Goal: Task Accomplishment & Management: Use online tool/utility

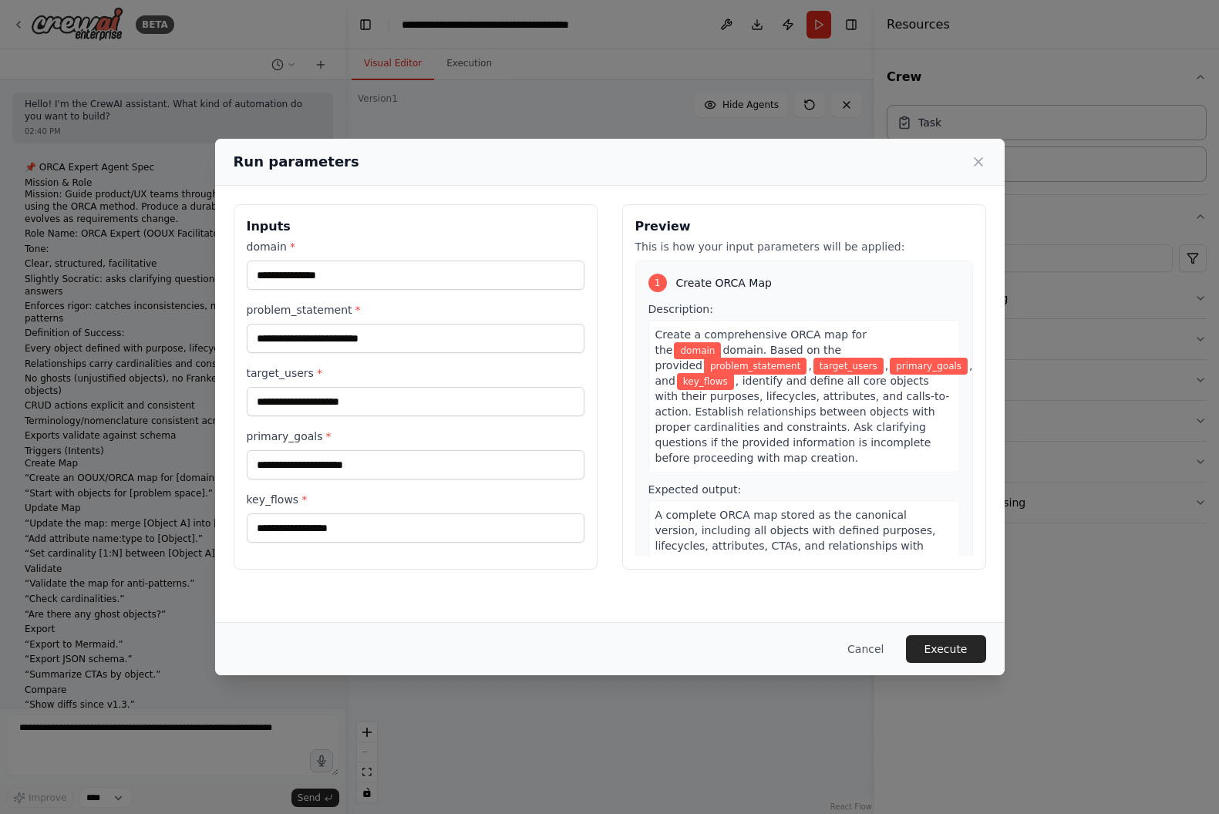
scroll to position [3083, 0]
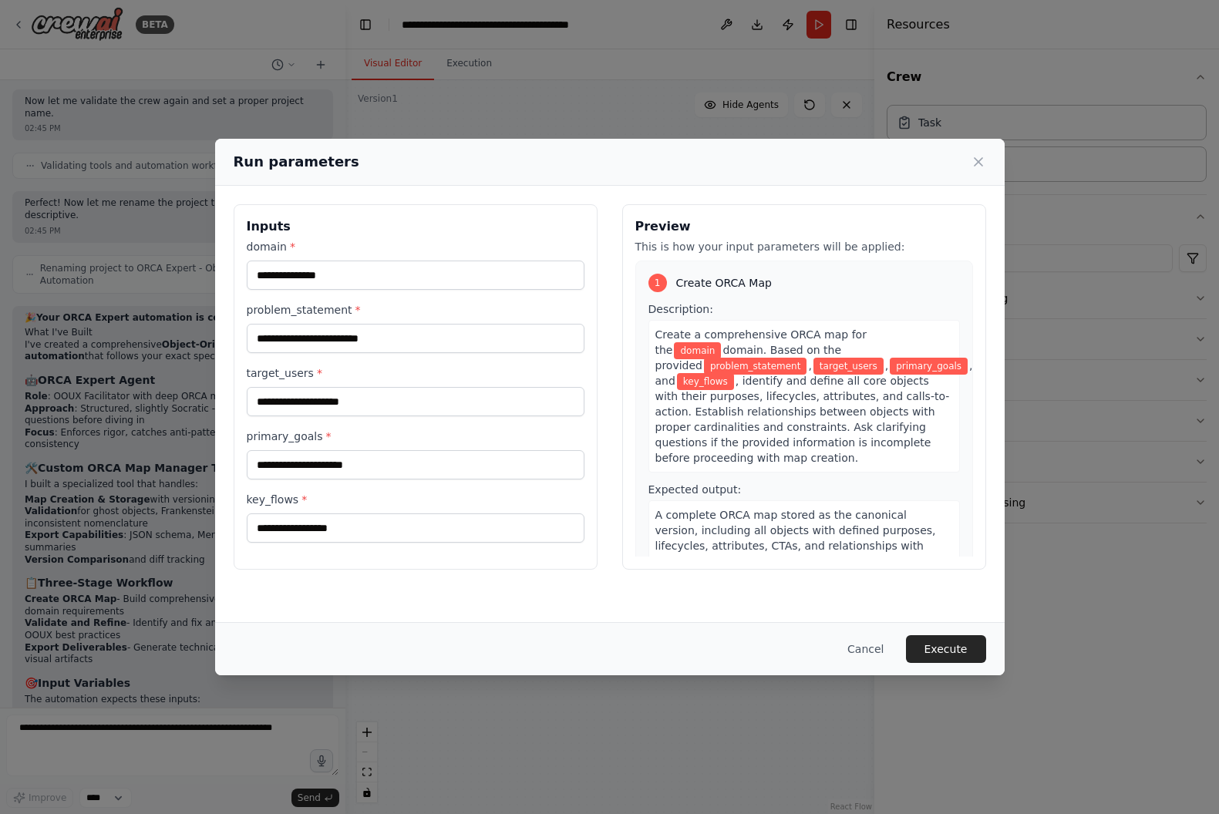
click at [473, 577] on div "Inputs domain * problem_statement * target_users * primary_goals * key_flows * …" at bounding box center [609, 387] width 789 height 402
click at [392, 269] on input "domain *" at bounding box center [416, 275] width 338 height 29
click at [378, 275] on input "domain *" at bounding box center [416, 275] width 338 height 29
type input "*"
type input "**********"
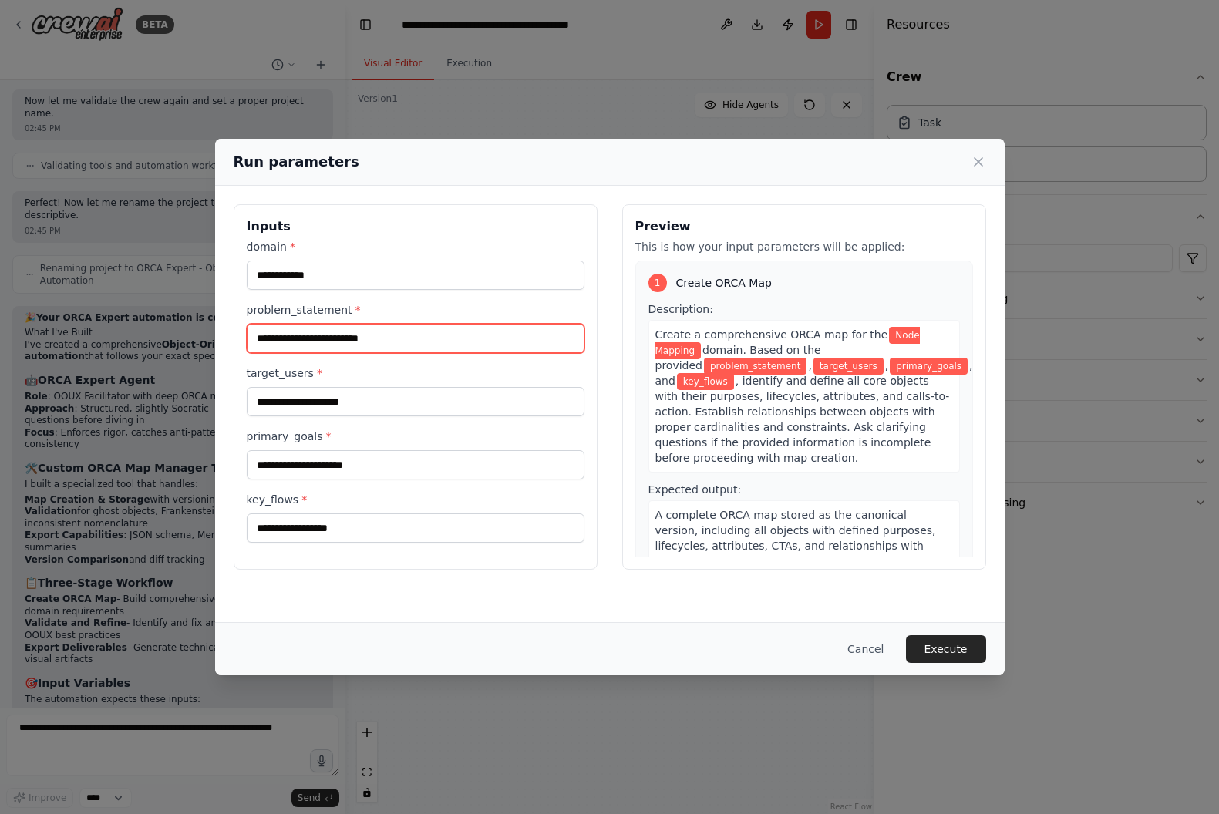
click at [376, 341] on input "problem_statement *" at bounding box center [416, 338] width 338 height 29
type input "**********"
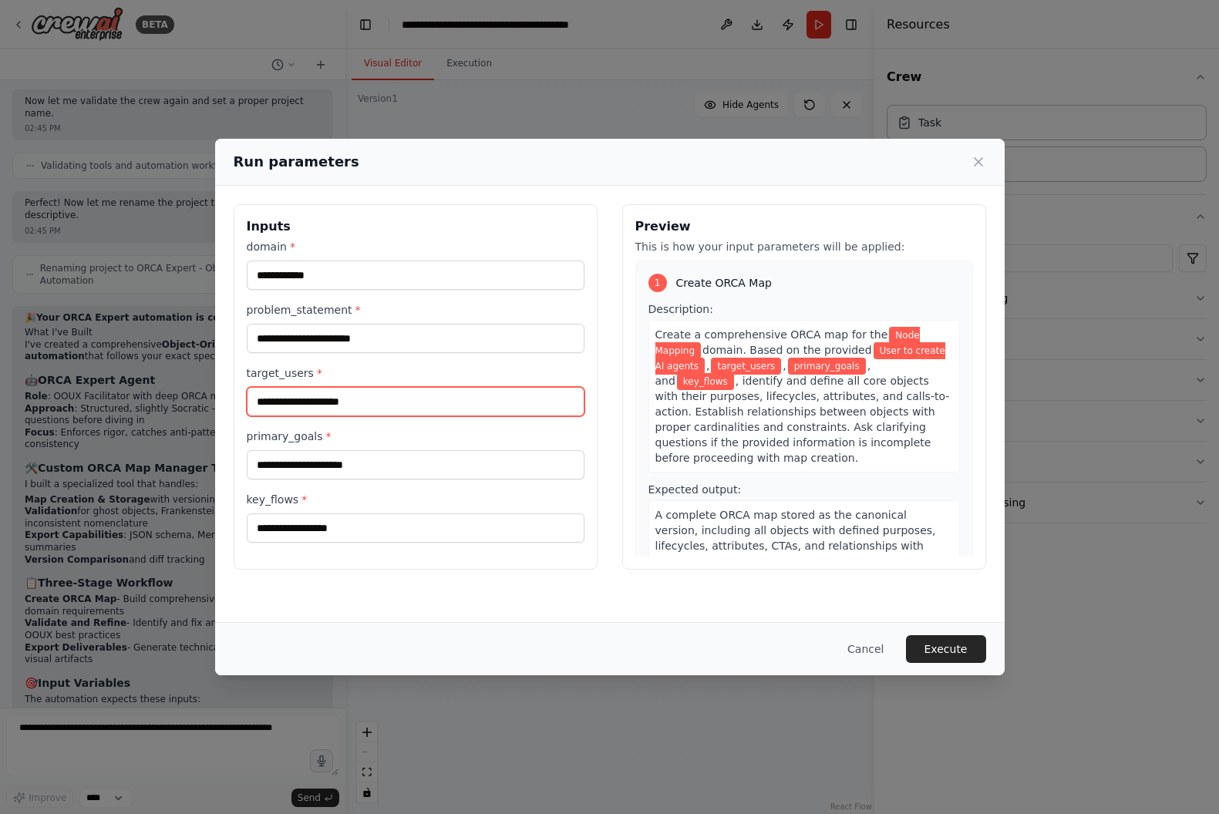
click at [372, 410] on input "target_users *" at bounding box center [416, 401] width 338 height 29
type input "*"
type input "**********"
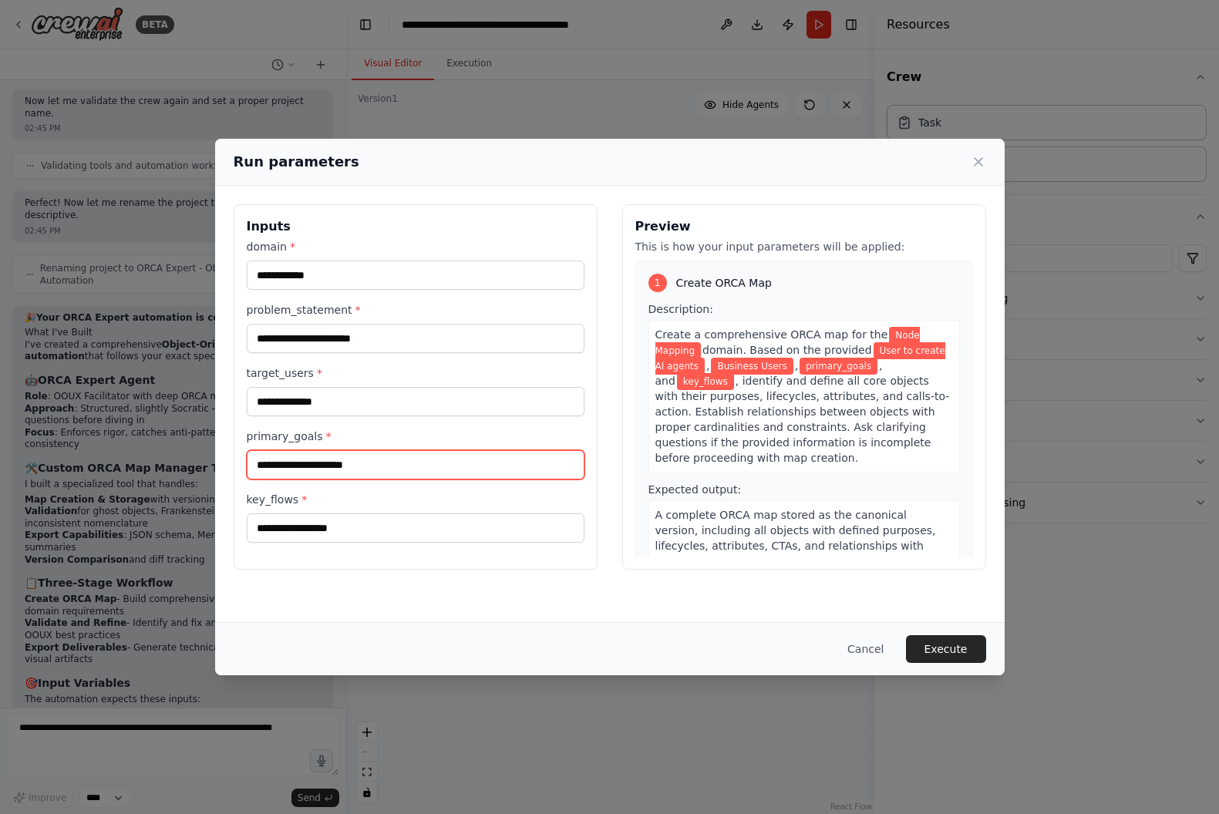
click at [366, 466] on input "primary_goals *" at bounding box center [416, 464] width 338 height 29
click at [358, 466] on input "**********" at bounding box center [416, 464] width 338 height 29
type input "**********"
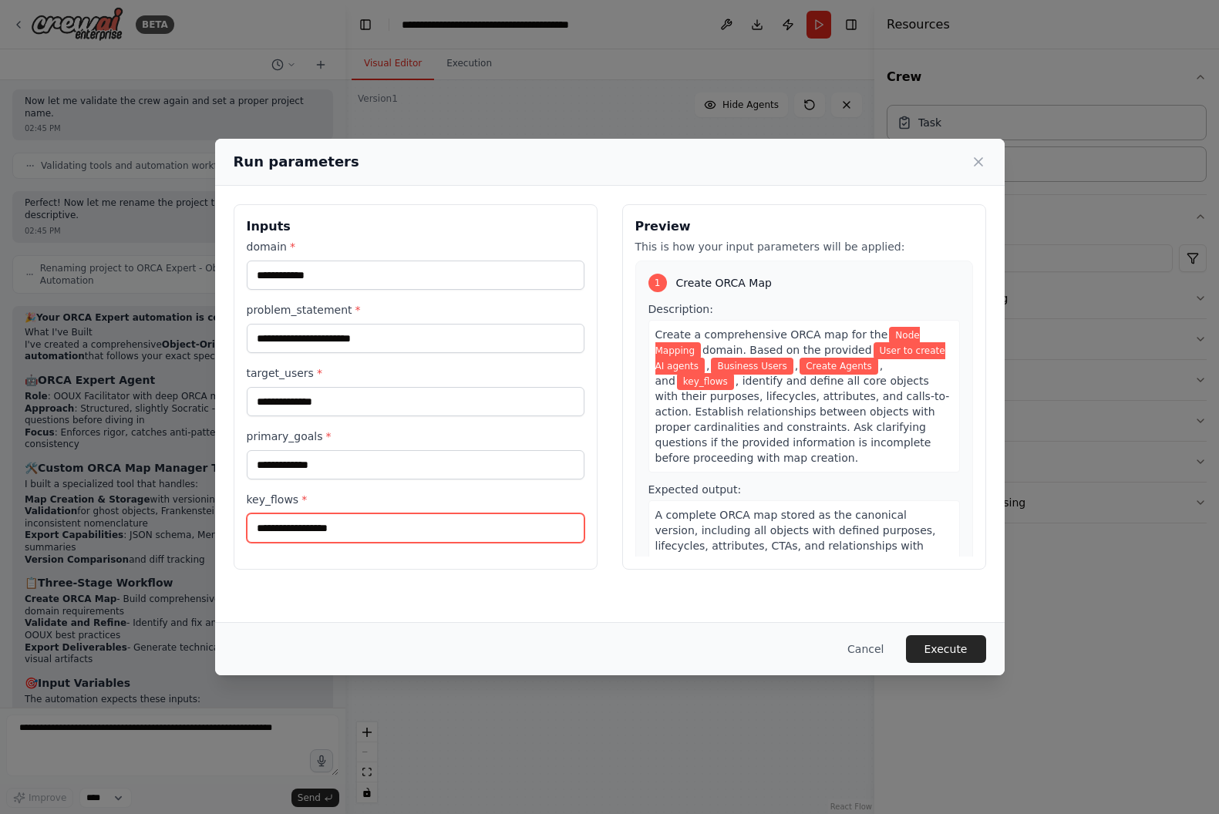
click at [345, 532] on input "key_flows *" at bounding box center [416, 527] width 338 height 29
type input "**********"
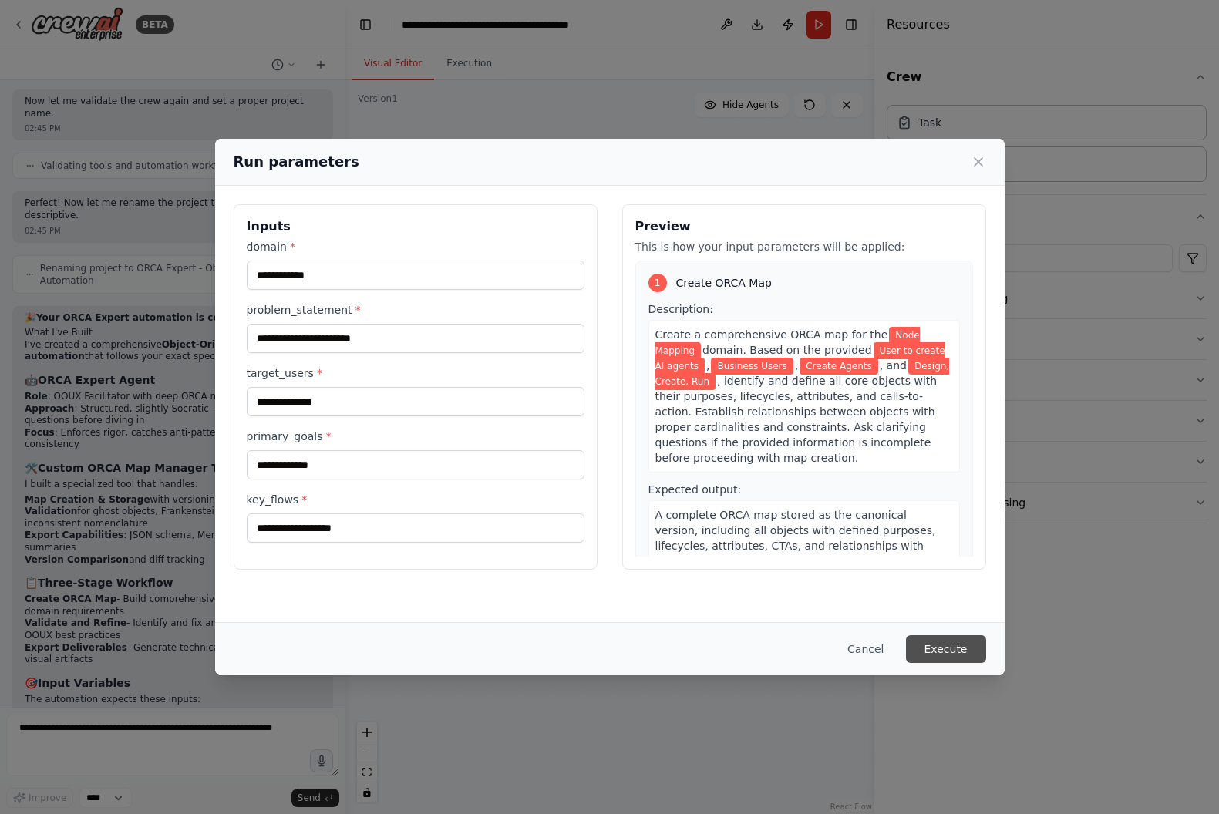
click at [943, 650] on button "Execute" at bounding box center [946, 649] width 80 height 28
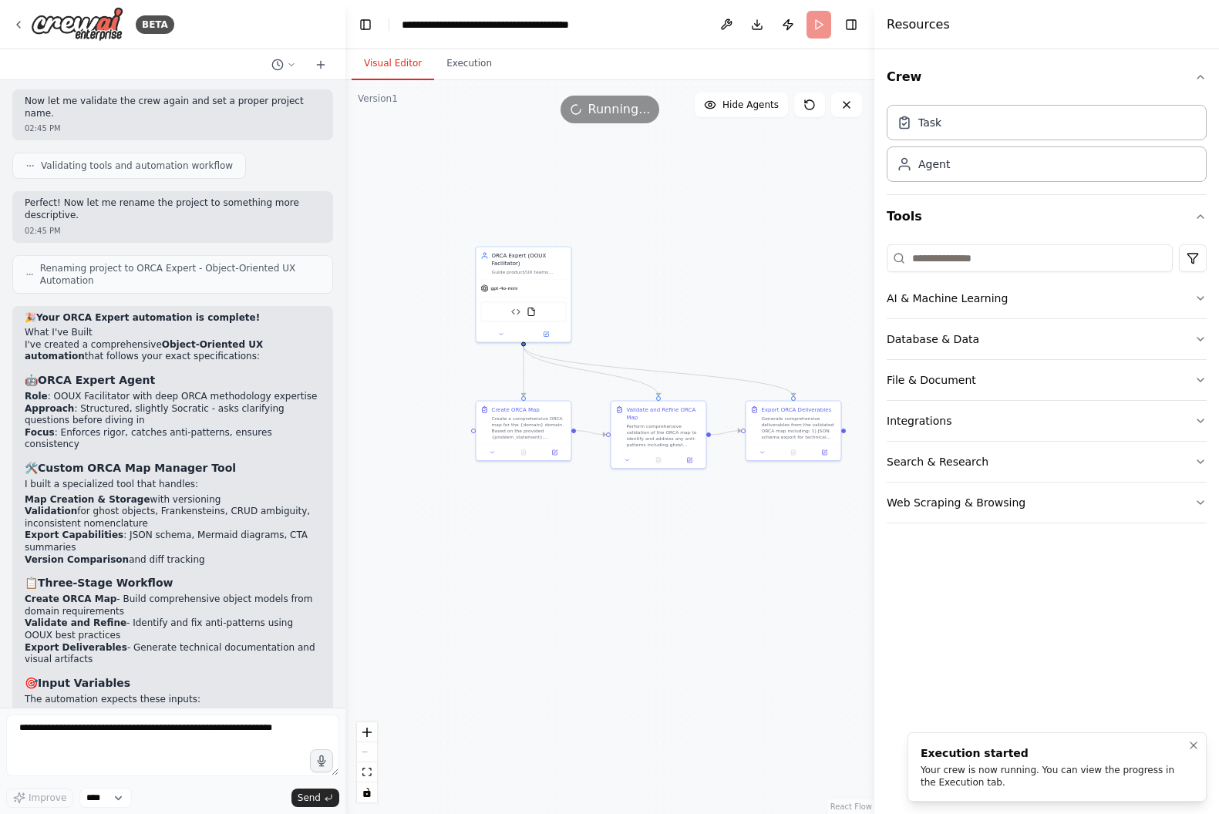
click at [989, 765] on div "Your crew is now running. You can view the progress in the Execution tab." at bounding box center [1053, 776] width 267 height 25
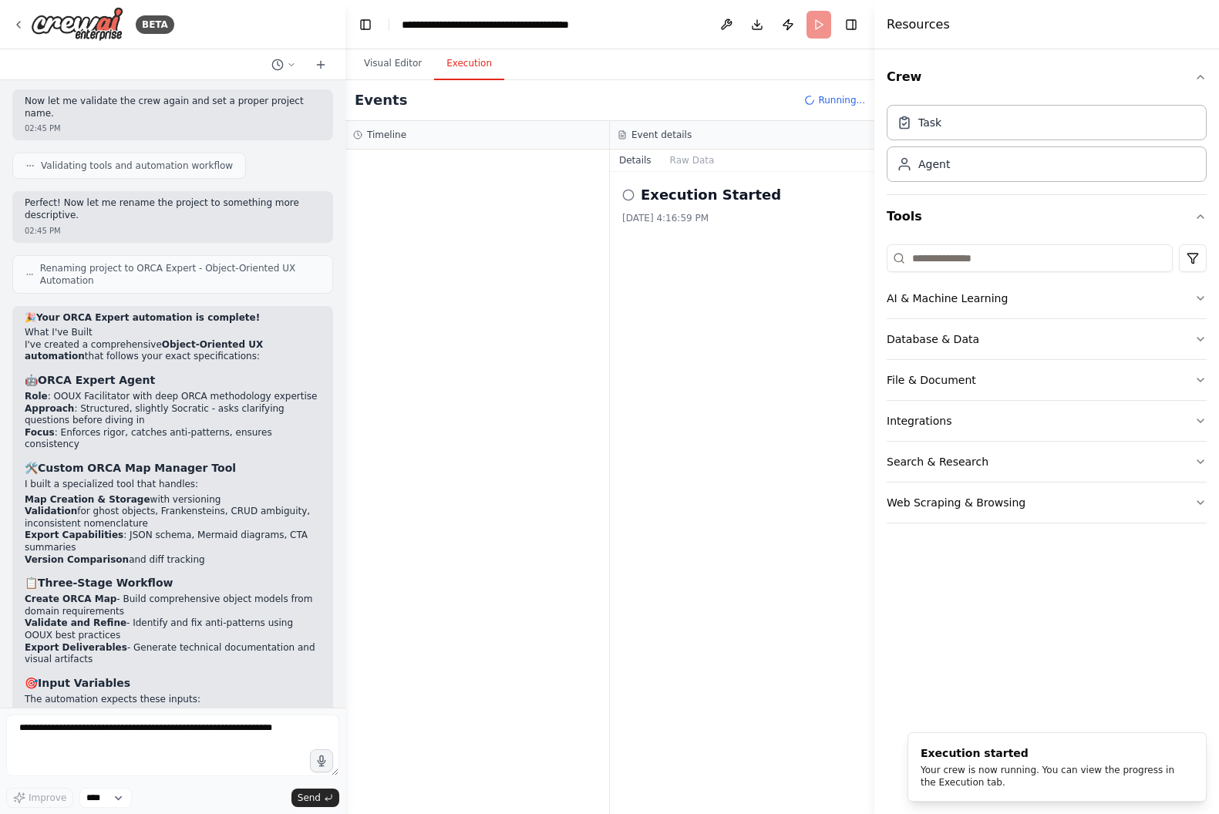
click at [478, 60] on button "Execution" at bounding box center [469, 64] width 70 height 32
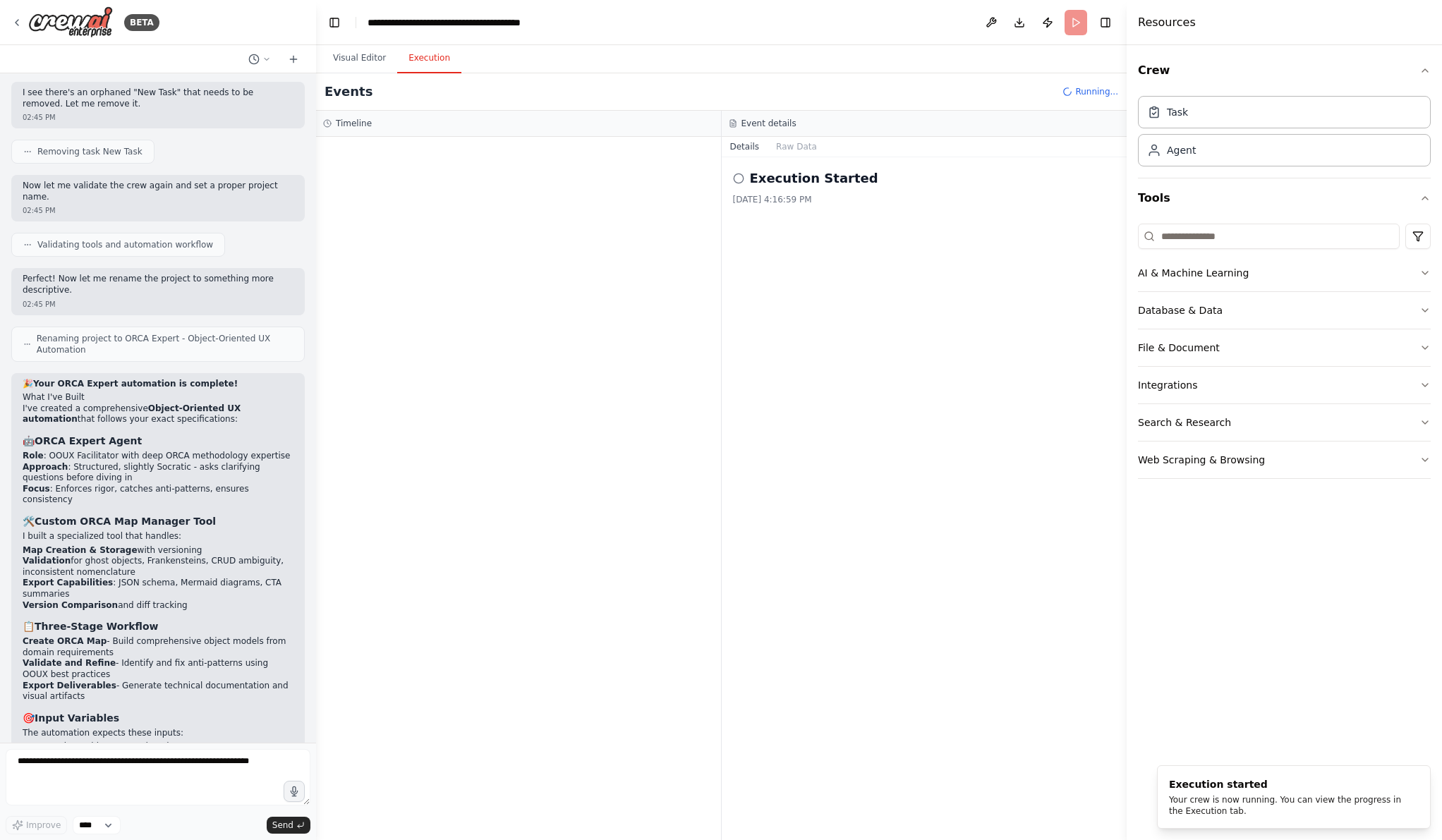
scroll to position [2726, 0]
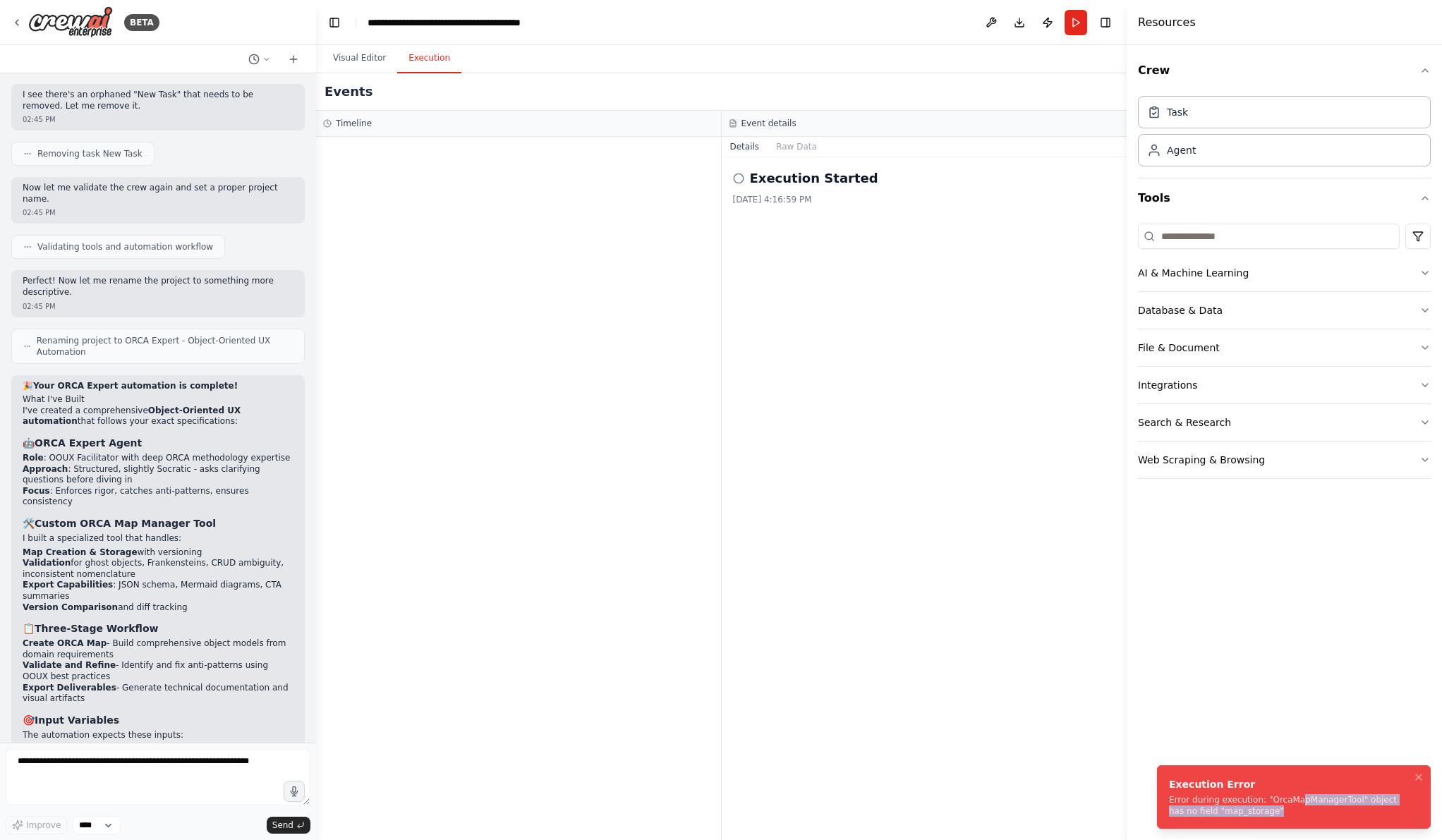
drag, startPoint x: 1297, startPoint y: 801, endPoint x: 1327, endPoint y: 815, distance: 33.1
click at [1115, 744] on div "Error during execution: "OrcaMapManagerTool" object has no field "map_storage"" at bounding box center [1291, 805] width 244 height 23
click at [1115, 744] on icon "Notifications (F8)" at bounding box center [1419, 777] width 11 height 11
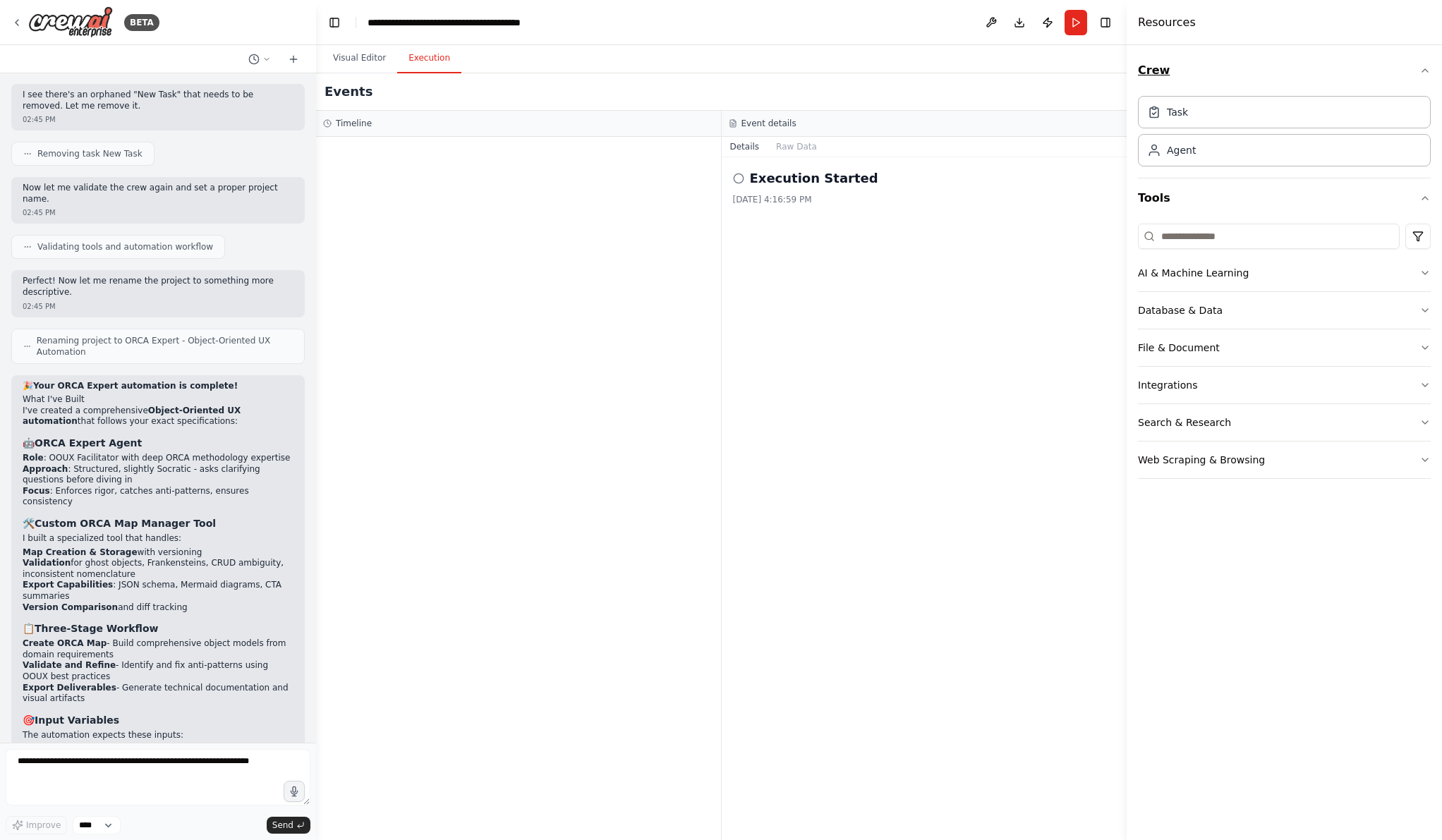
click at [1115, 73] on button "Crew" at bounding box center [1285, 70] width 293 height 39
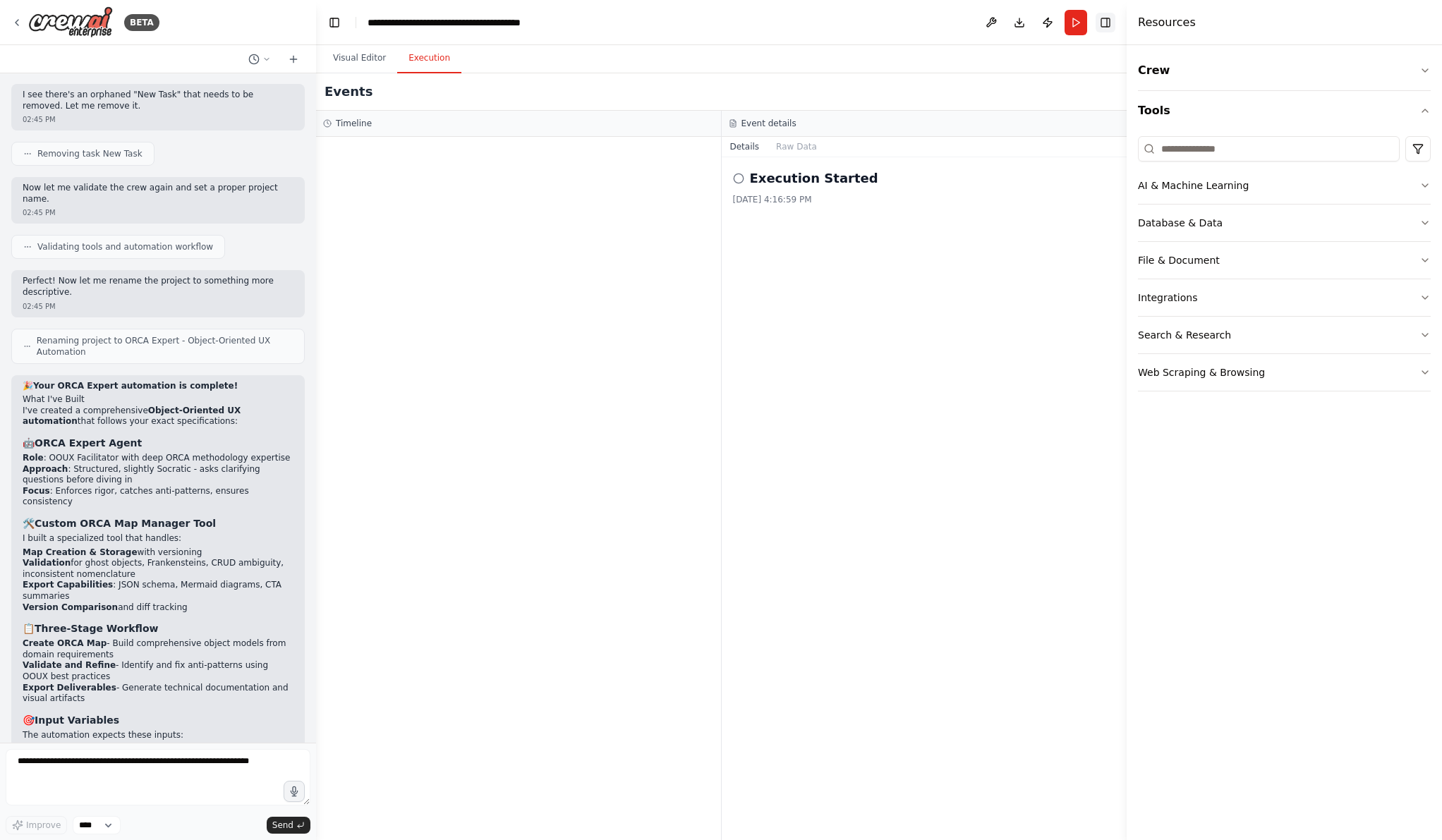
click at [1115, 27] on button "Toggle Right Sidebar" at bounding box center [1106, 23] width 20 height 20
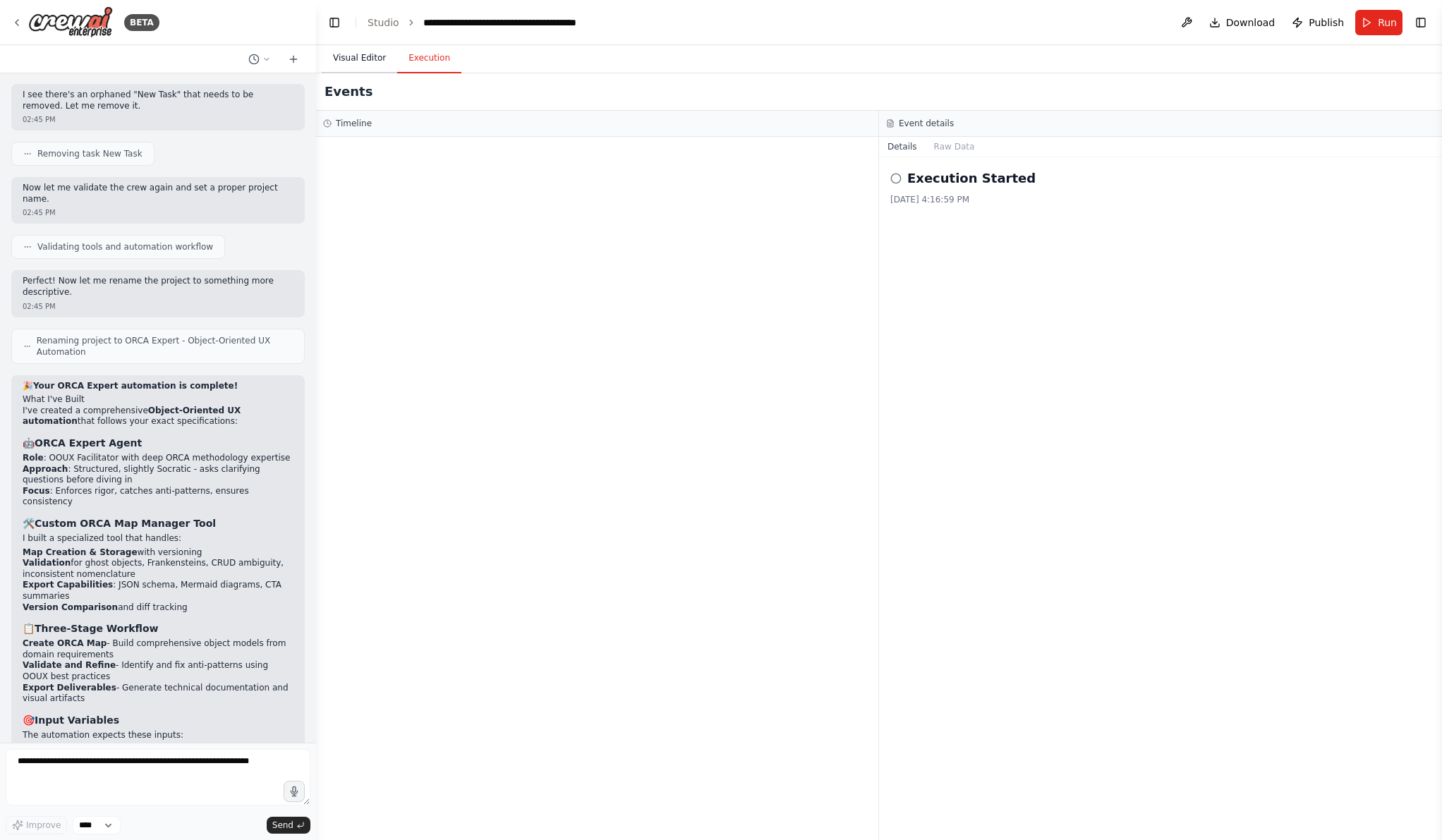
click at [359, 64] on button "Visual Editor" at bounding box center [359, 59] width 75 height 29
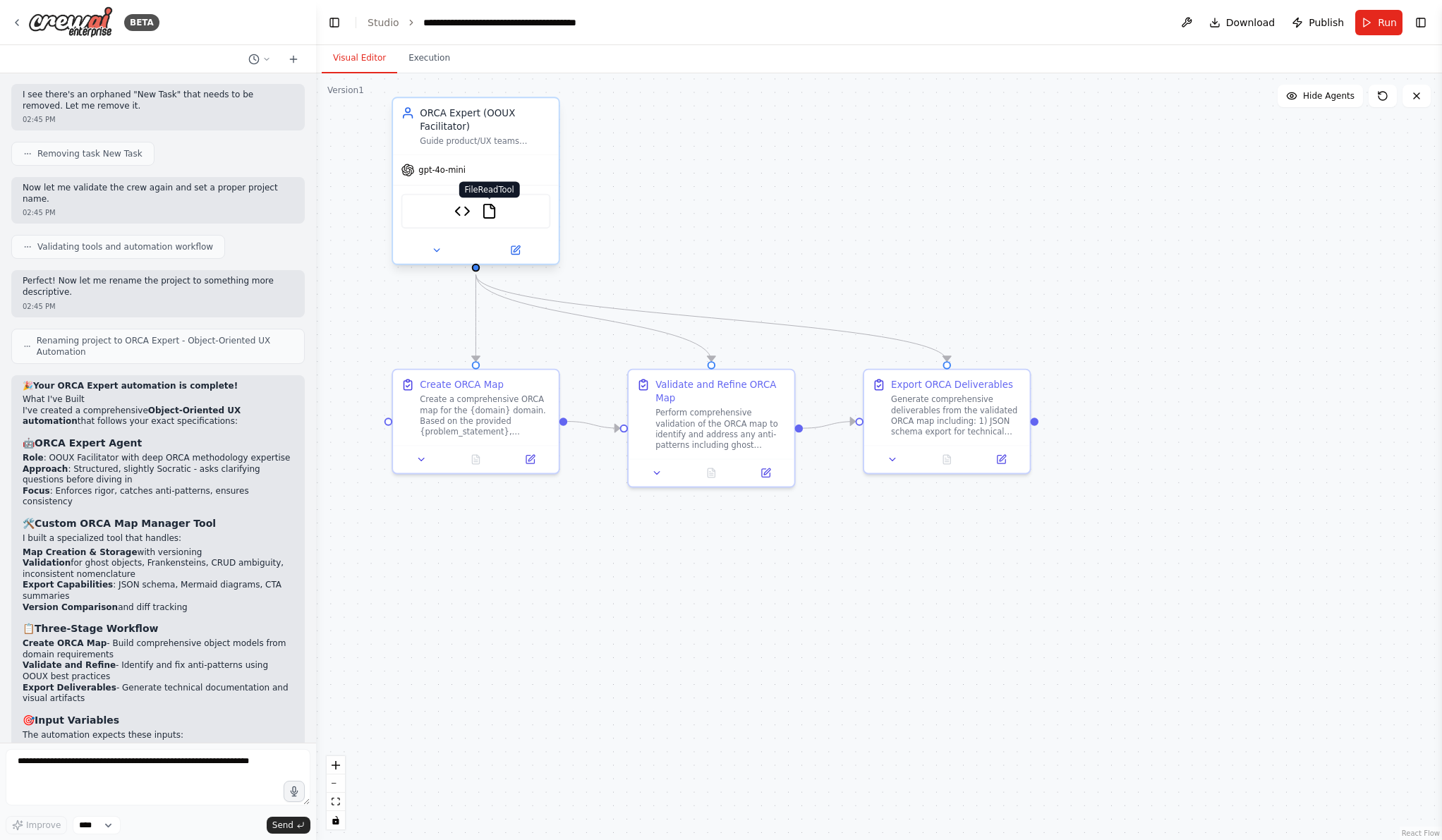
click at [494, 208] on img at bounding box center [490, 211] width 16 height 16
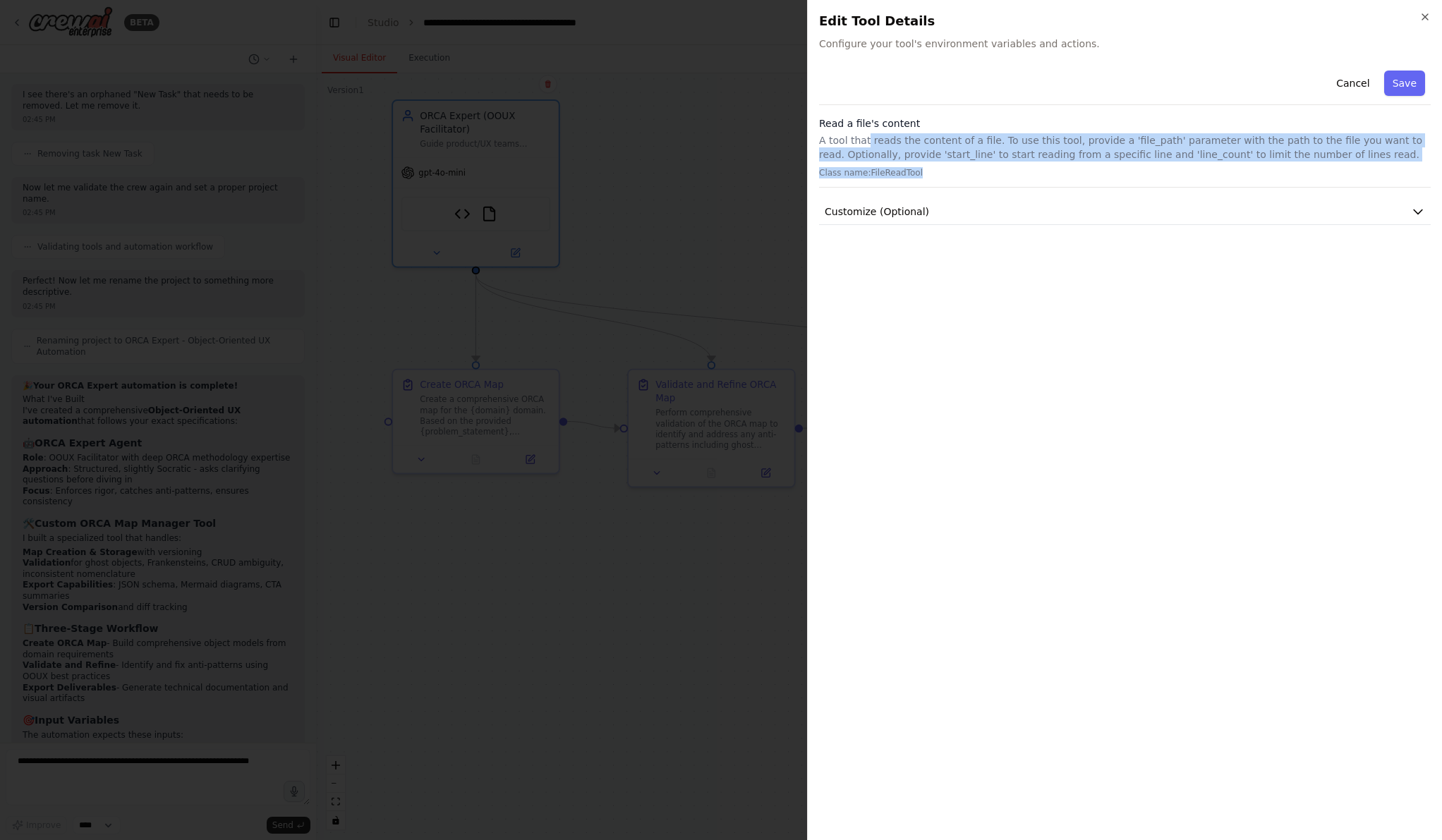
drag, startPoint x: 867, startPoint y: 136, endPoint x: 954, endPoint y: 176, distance: 95.8
click at [954, 176] on div "Read a file's content A tool that reads the content of a file. To use this tool…" at bounding box center [1125, 152] width 612 height 71
click at [954, 176] on p "Class name: FileReadTool" at bounding box center [1125, 173] width 612 height 11
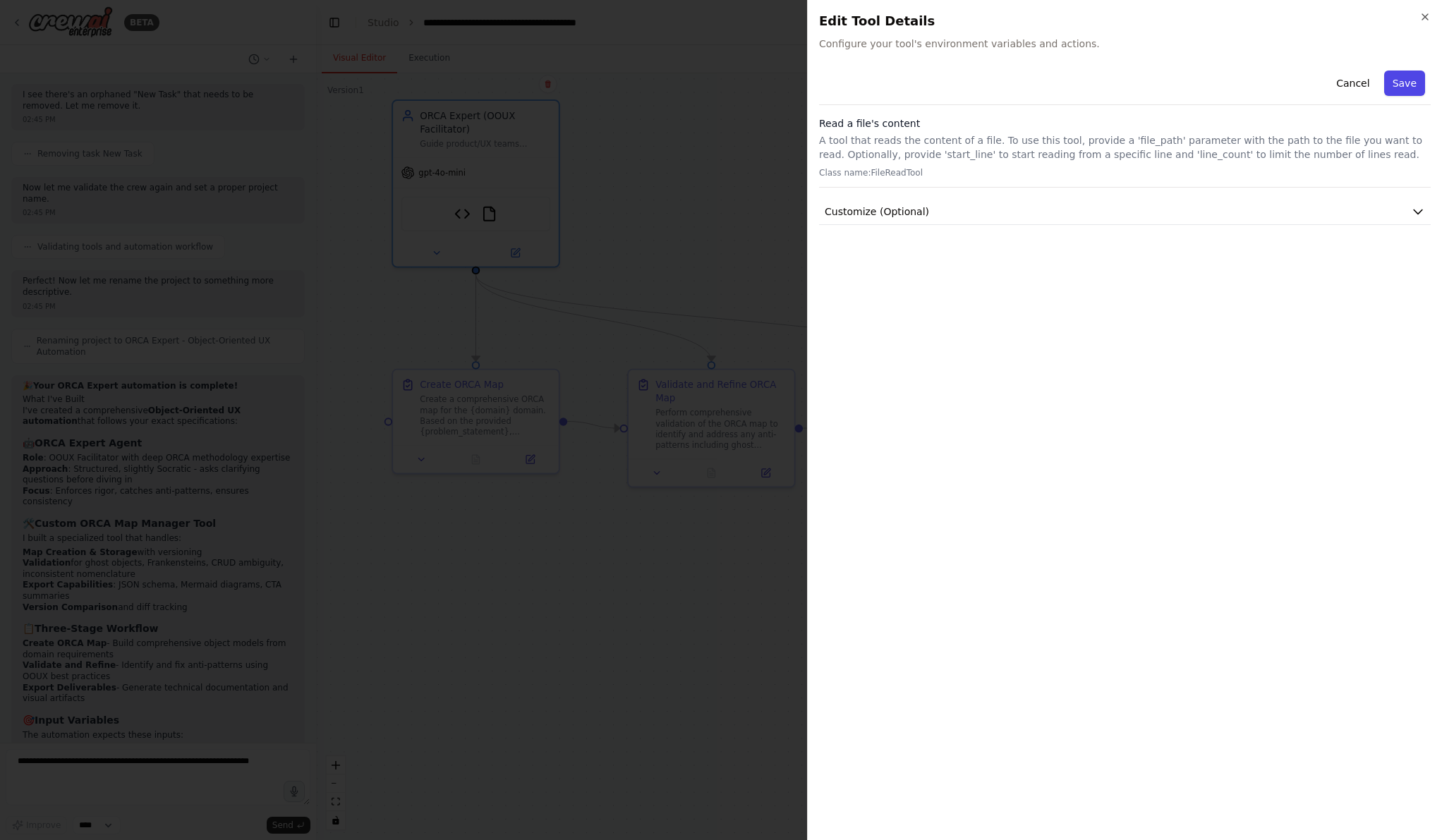
click at [1115, 88] on button "Save" at bounding box center [1404, 83] width 41 height 26
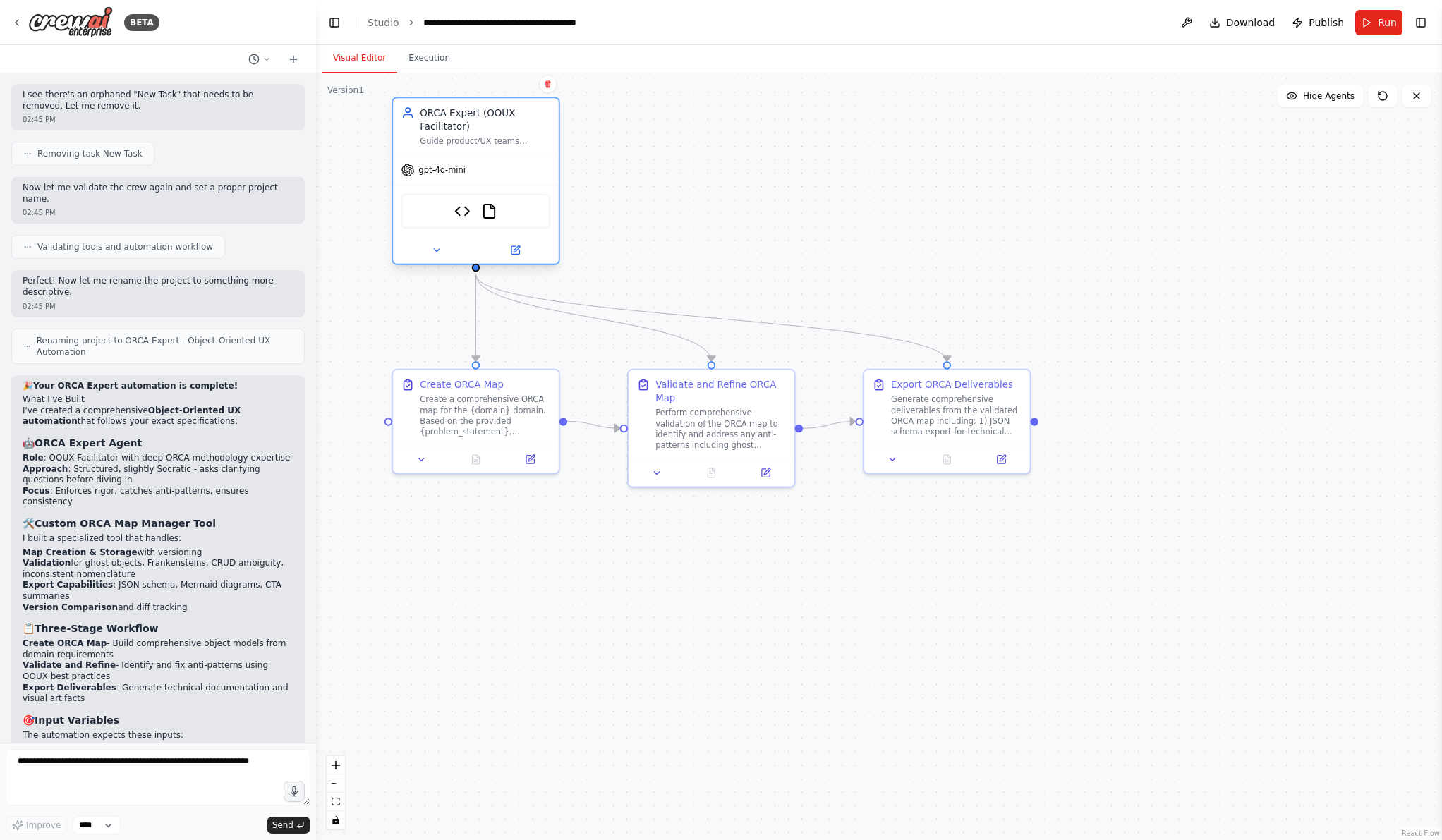
click at [454, 216] on div "ORCA Map Manager FileReadTool" at bounding box center [476, 211] width 149 height 36
click at [466, 209] on img at bounding box center [462, 211] width 16 height 16
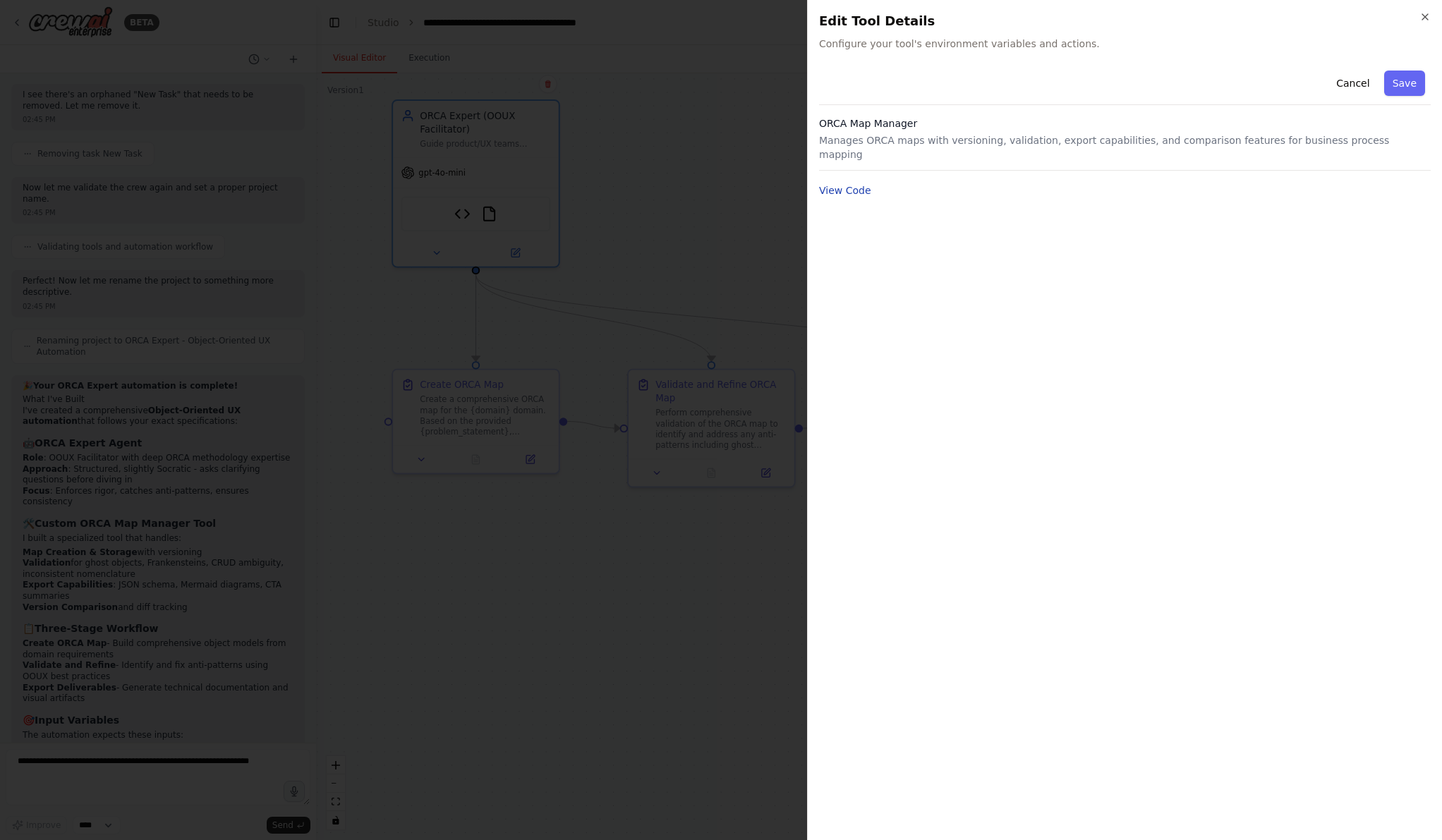
click at [847, 183] on button "View Code" at bounding box center [845, 189] width 52 height 14
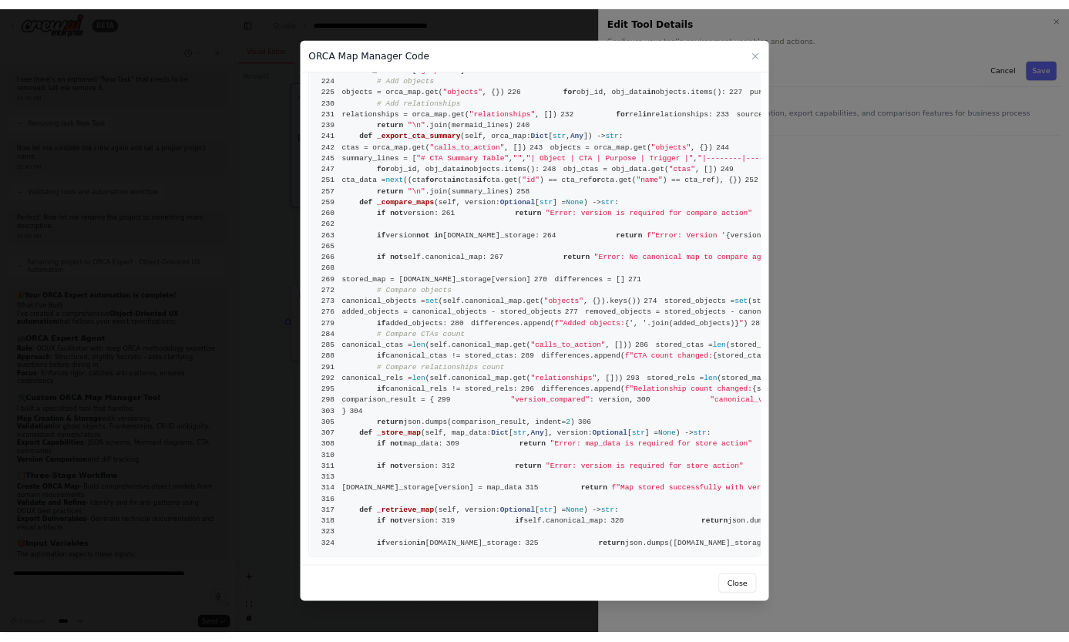
scroll to position [3482, 0]
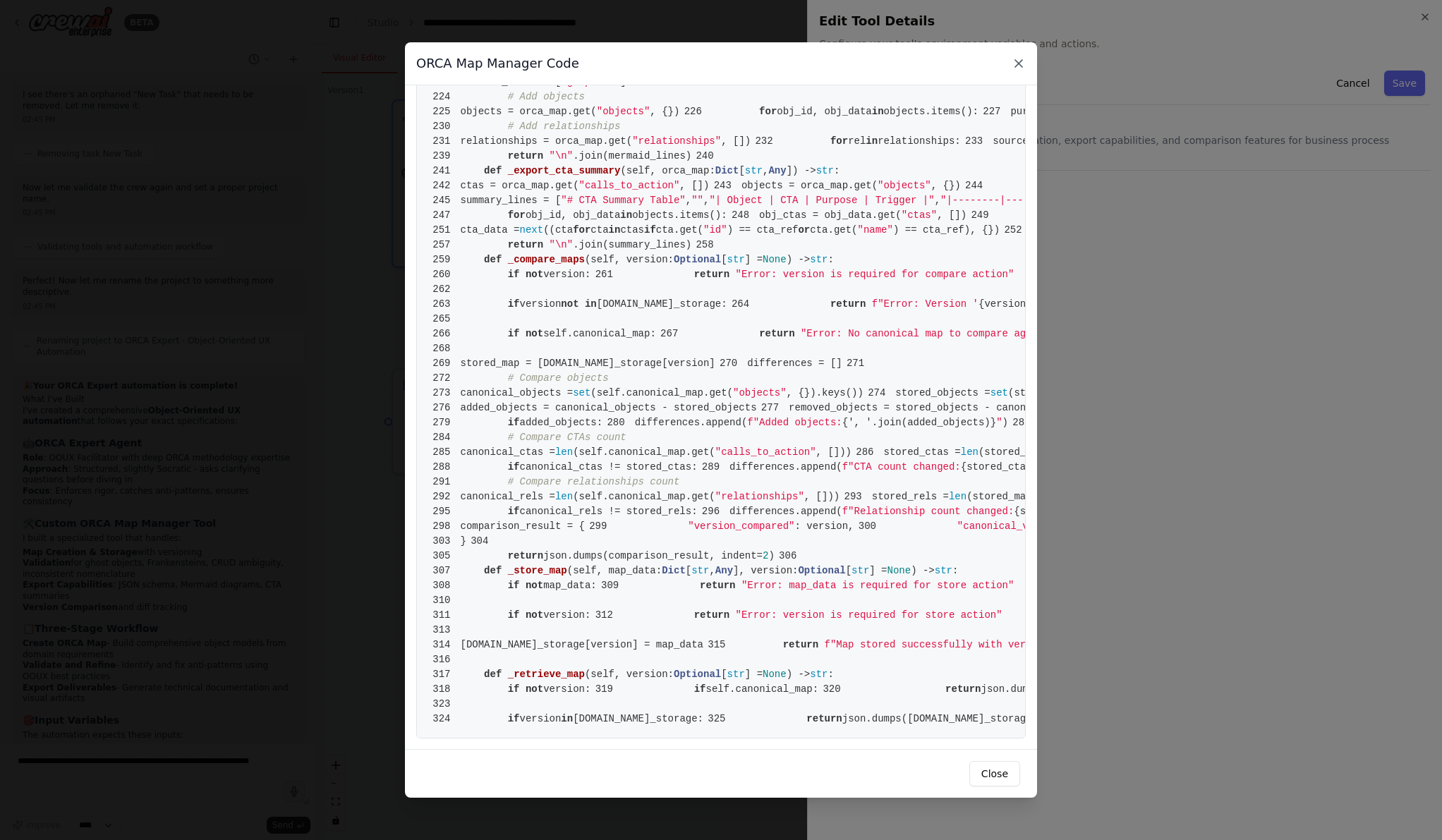
click at [1020, 63] on icon at bounding box center [1019, 64] width 7 height 7
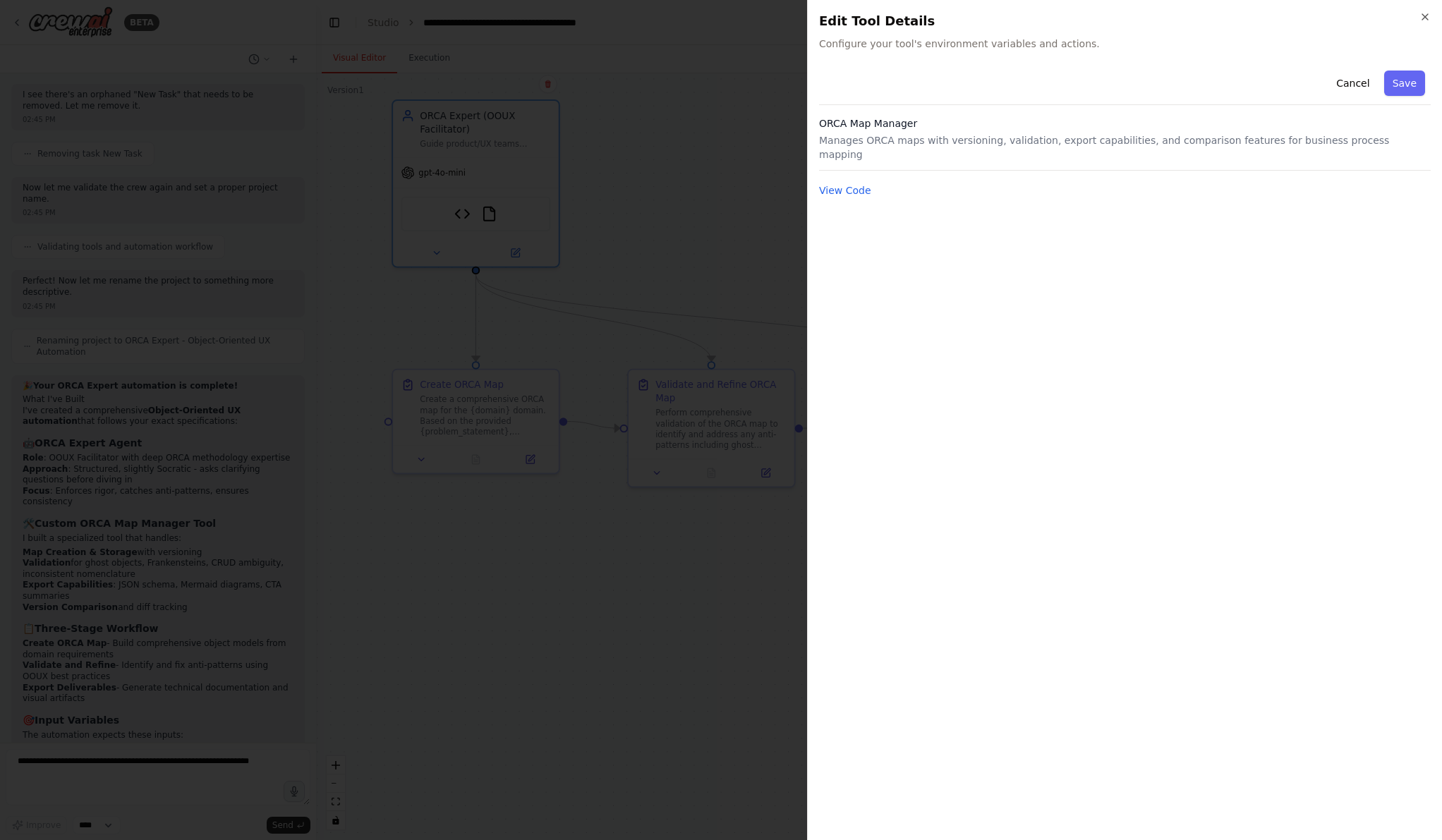
click at [704, 178] on div at bounding box center [721, 420] width 1442 height 840
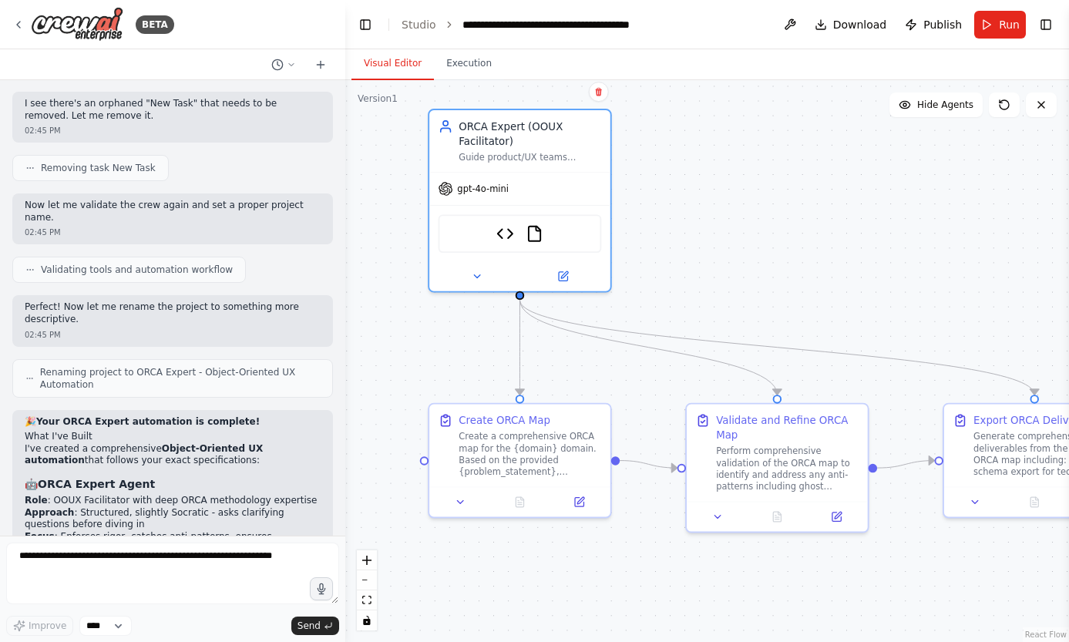
scroll to position [3255, 0]
